Goal: Find specific page/section: Find specific page/section

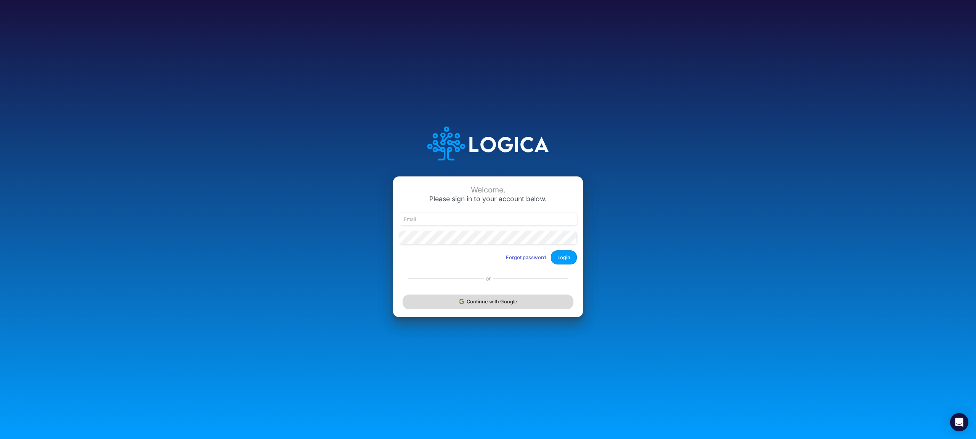
click at [497, 302] on button "Continue with Google" at bounding box center [488, 302] width 171 height 14
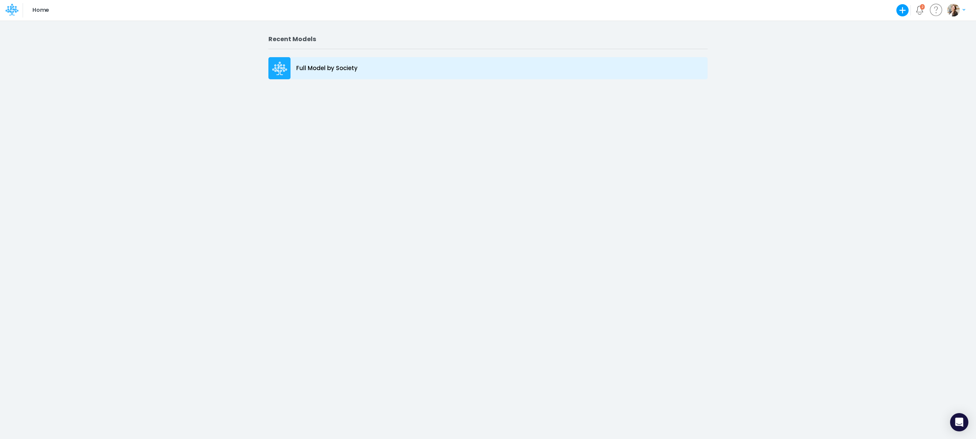
click at [315, 67] on p "Full Model by Society" at bounding box center [326, 68] width 61 height 9
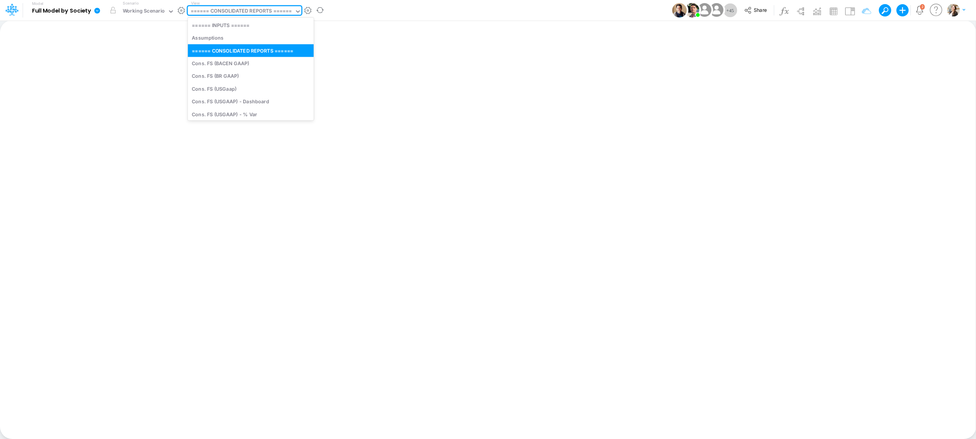
click at [200, 9] on div "====== CONSOLIDATED REPORTS ======" at bounding box center [241, 11] width 101 height 9
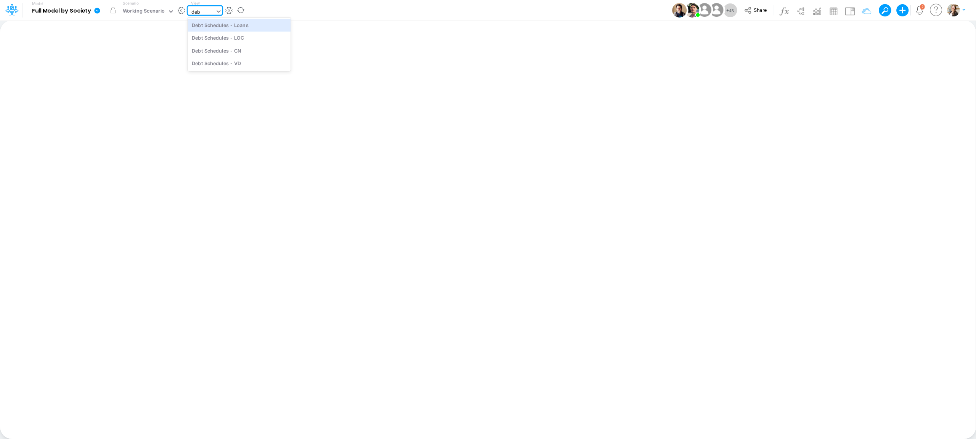
type input "debt"
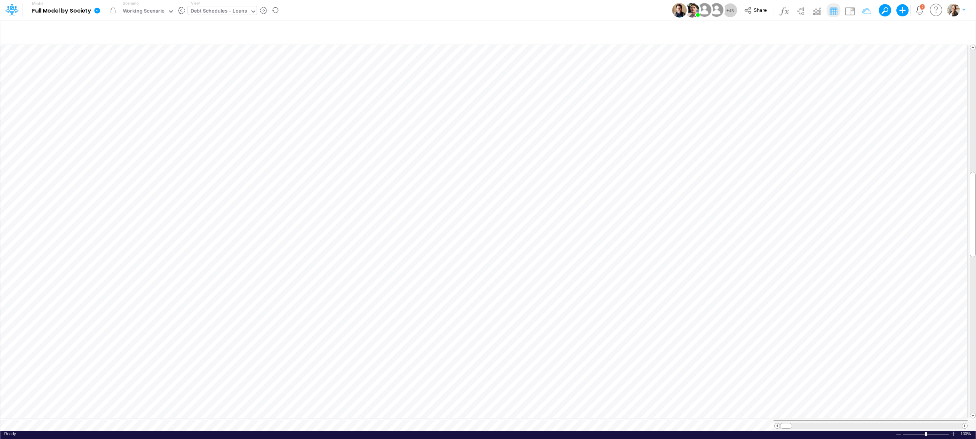
scroll to position [0, 0]
